Goal: Task Accomplishment & Management: Use online tool/utility

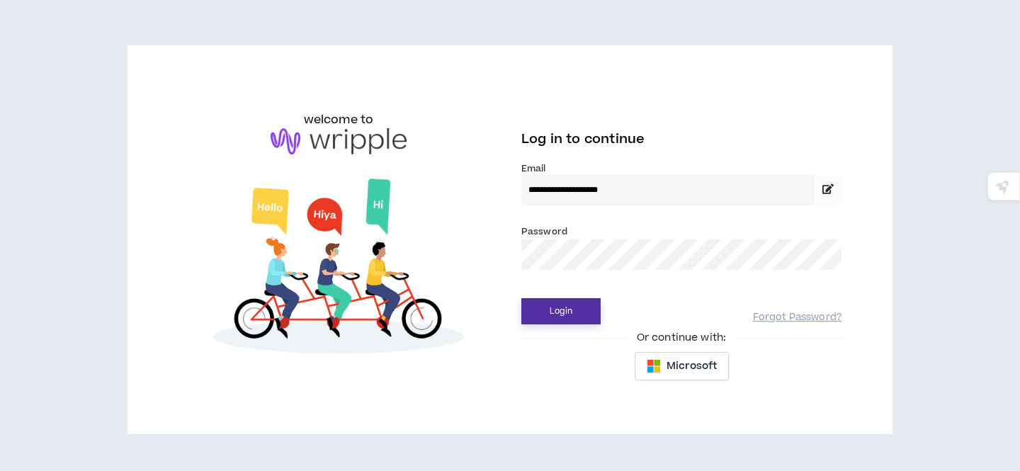
click at [558, 313] on button "Login" at bounding box center [560, 311] width 79 height 26
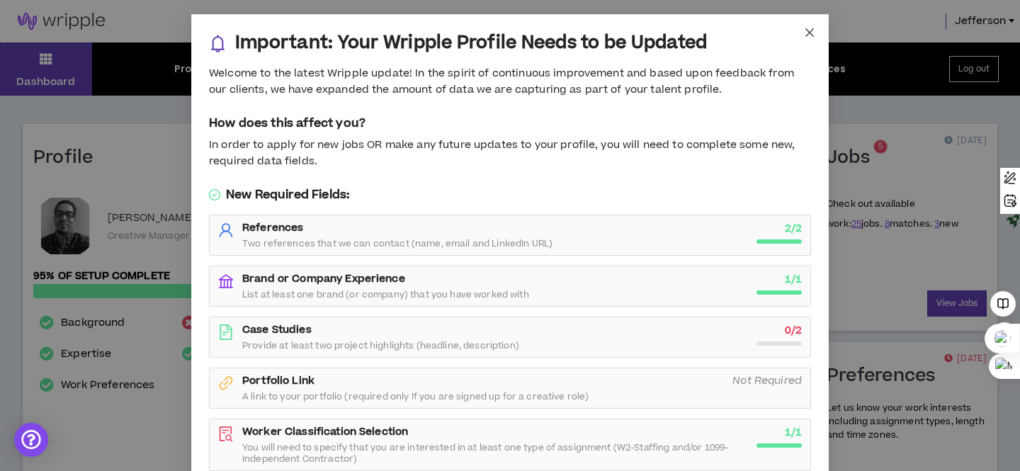
click at [811, 33] on icon "close" at bounding box center [809, 32] width 11 height 11
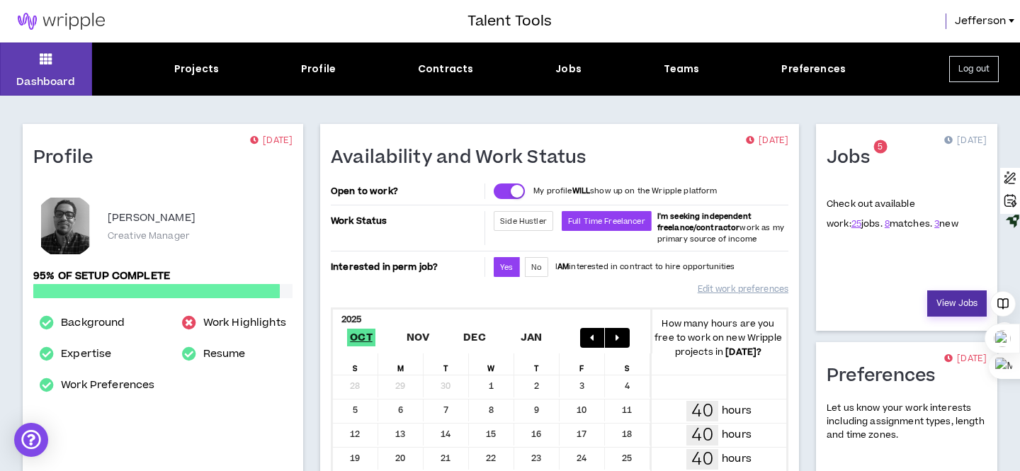
click at [949, 299] on link "View Jobs" at bounding box center [957, 303] width 60 height 26
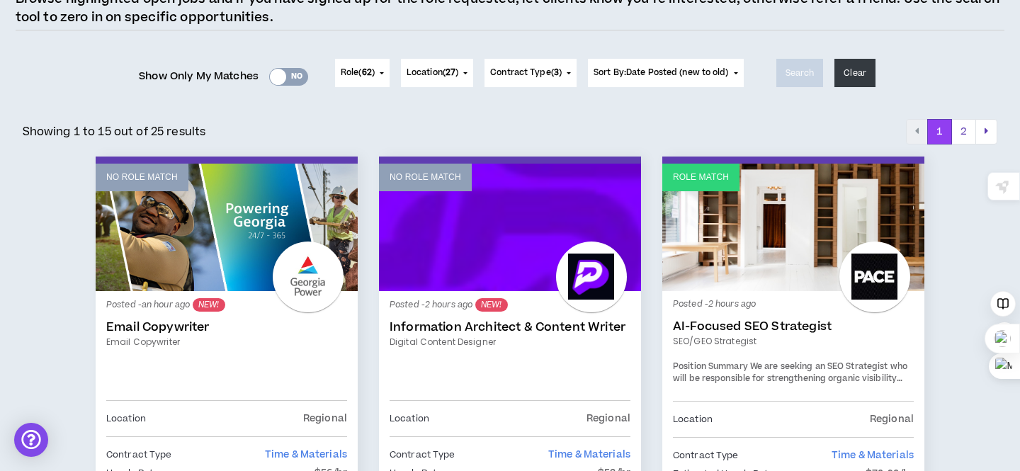
scroll to position [142, 0]
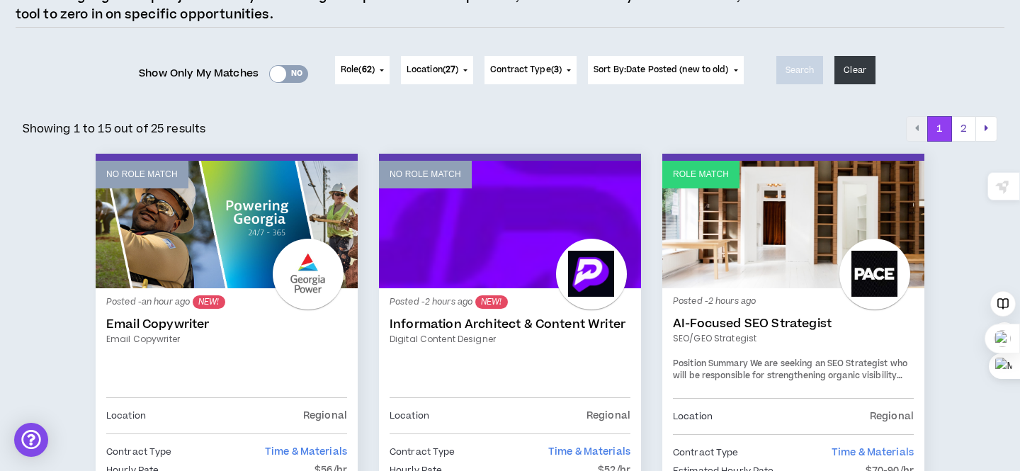
click at [296, 75] on div "Yes No" at bounding box center [288, 74] width 39 height 18
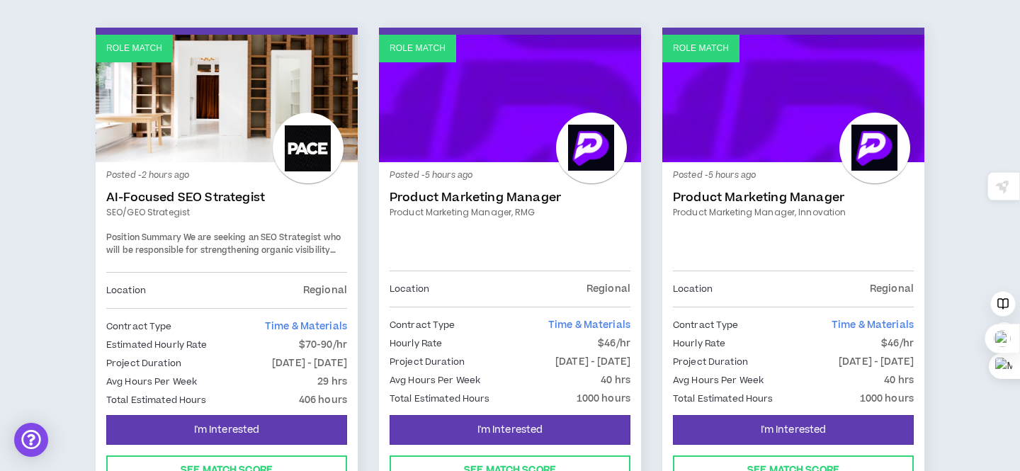
scroll to position [229, 0]
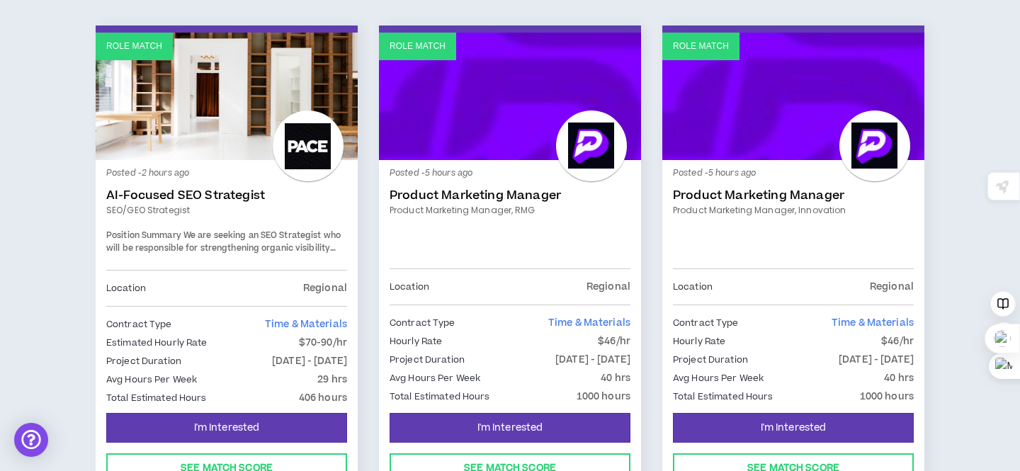
click at [450, 198] on link "Product Marketing Manager" at bounding box center [510, 195] width 241 height 14
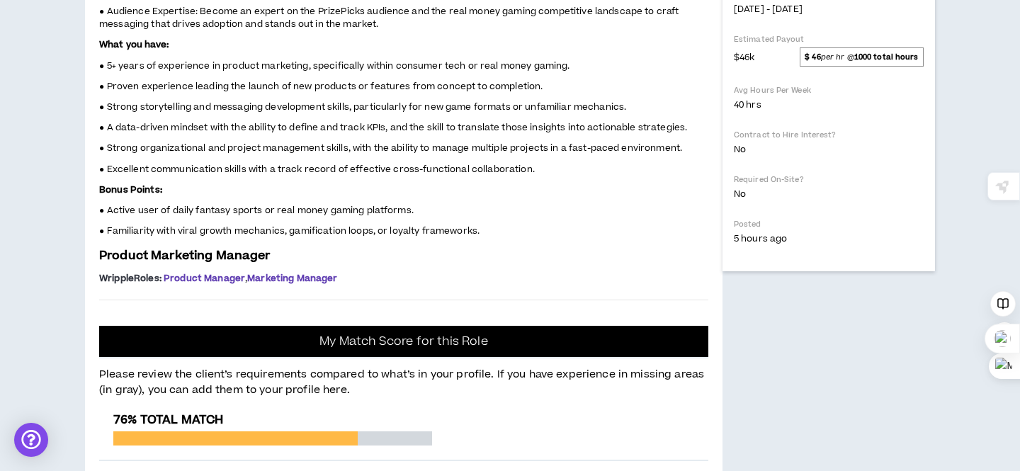
scroll to position [531, 0]
